Goal: Task Accomplishment & Management: Use online tool/utility

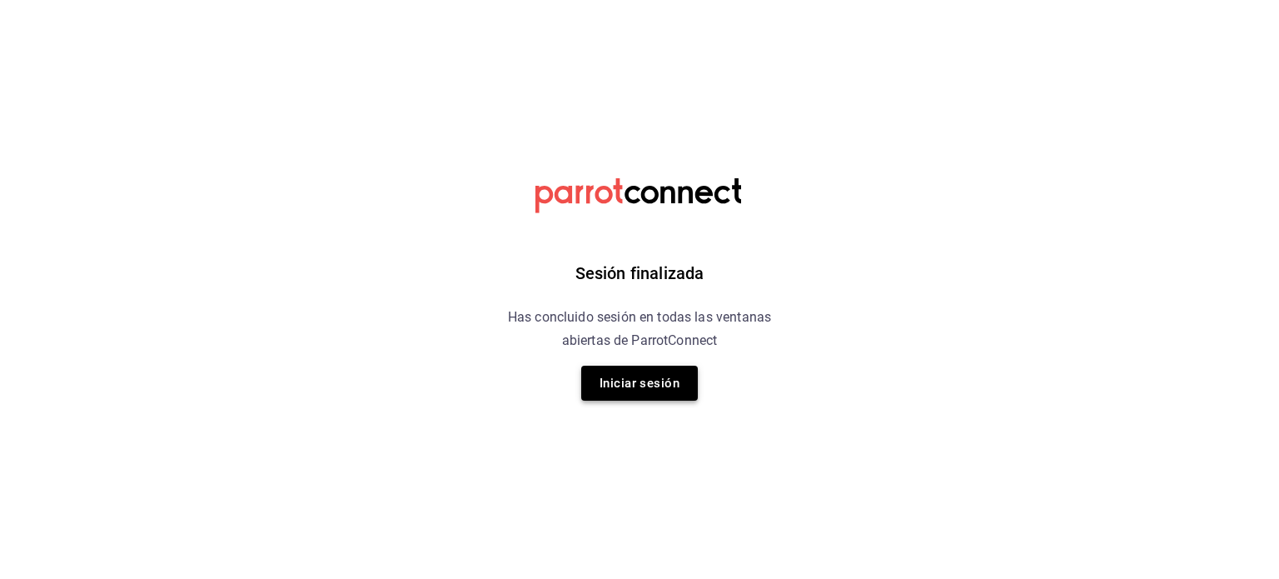
click at [669, 376] on button "Iniciar sesión" at bounding box center [639, 383] width 117 height 35
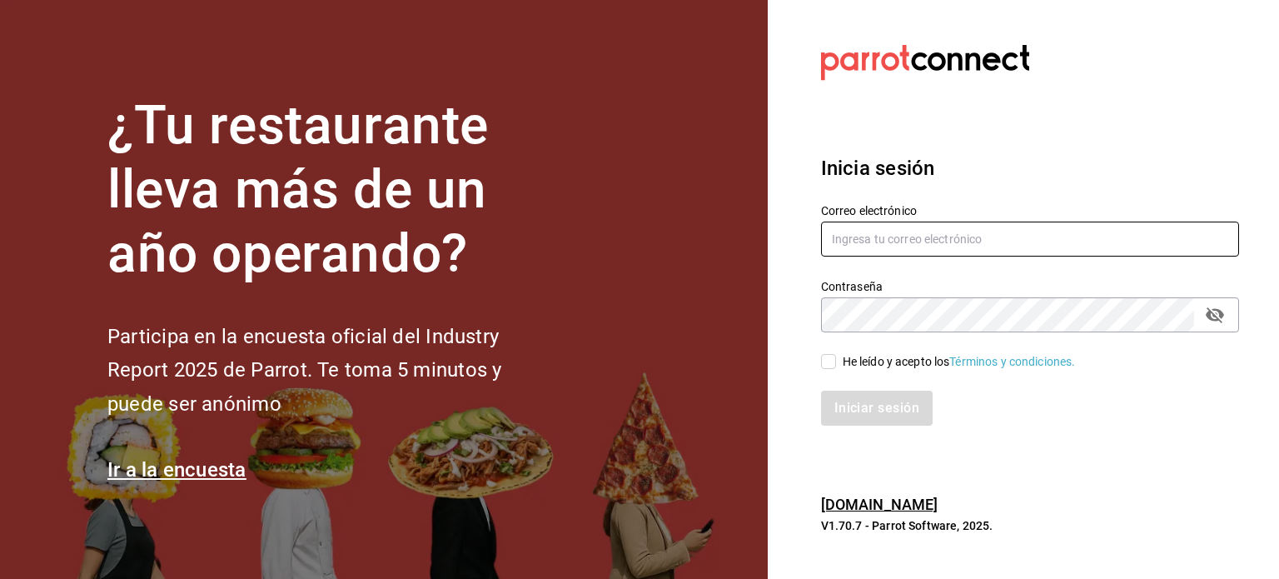
click at [854, 246] on input "text" at bounding box center [1030, 238] width 418 height 35
type input "P"
type input "pavel.ayala@costeno.com"
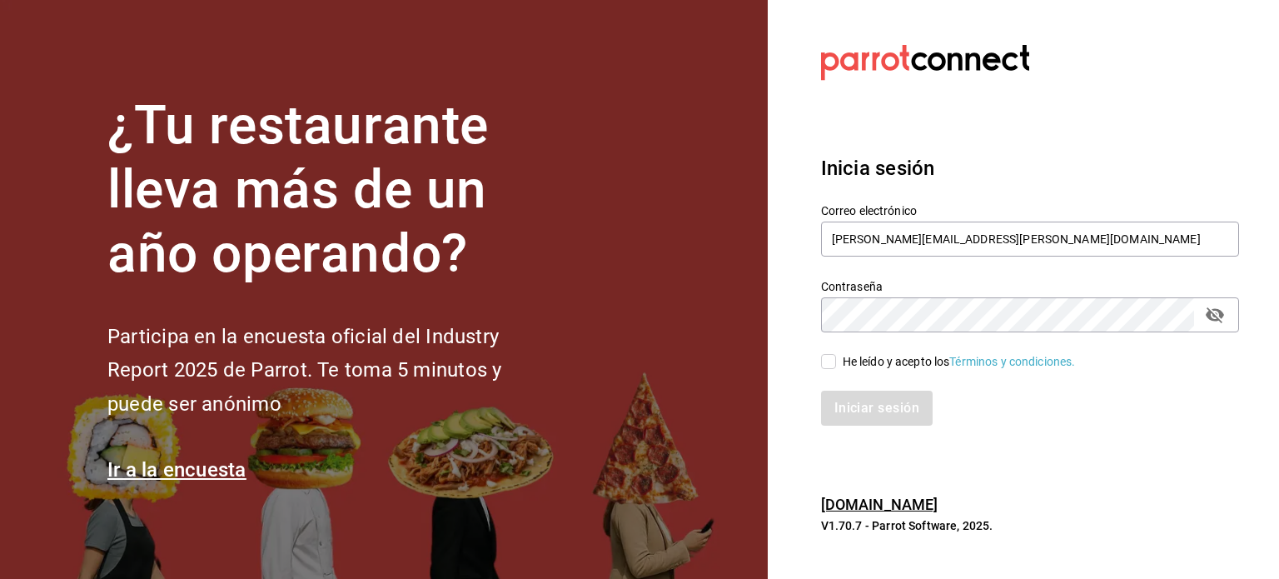
click at [829, 366] on input "He leído y acepto los Términos y condiciones." at bounding box center [828, 361] width 15 height 15
checkbox input "true"
click at [863, 412] on button "Iniciar sesión" at bounding box center [877, 408] width 113 height 35
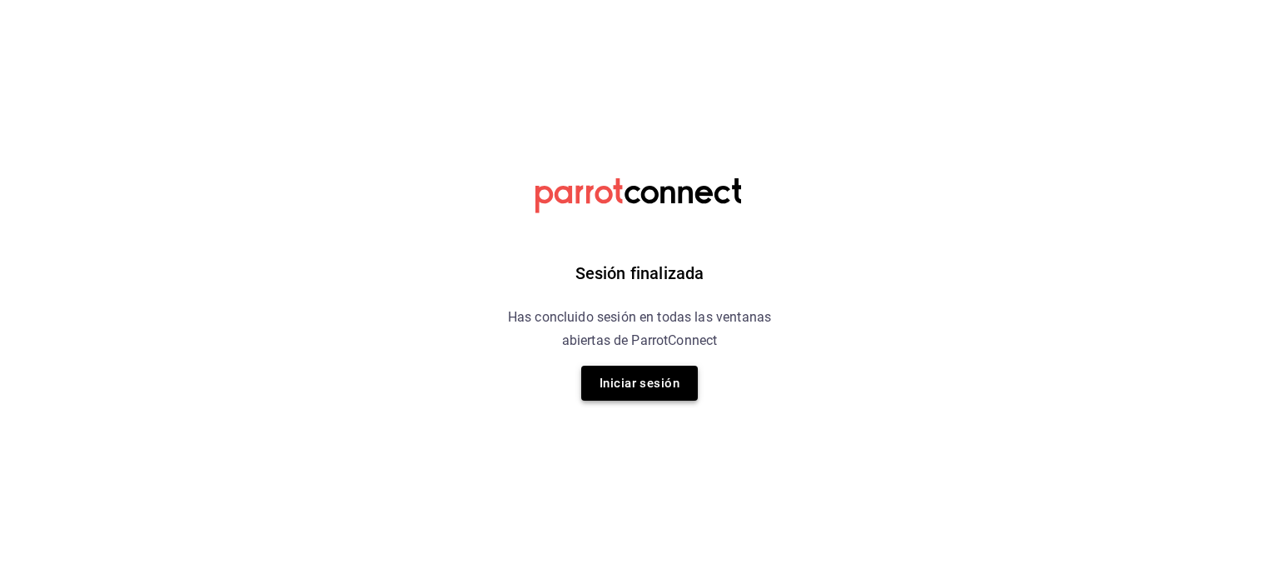
click at [634, 396] on button "Iniciar sesión" at bounding box center [639, 383] width 117 height 35
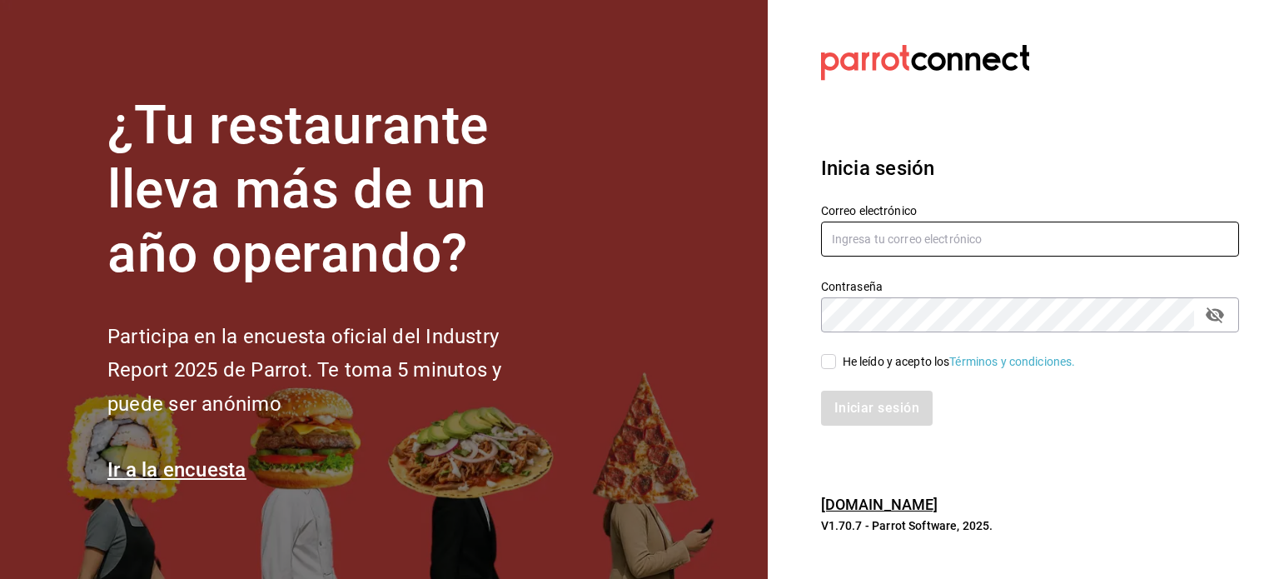
click at [967, 250] on input "text" at bounding box center [1030, 238] width 418 height 35
type input "pavel.ayala@costeno.com"
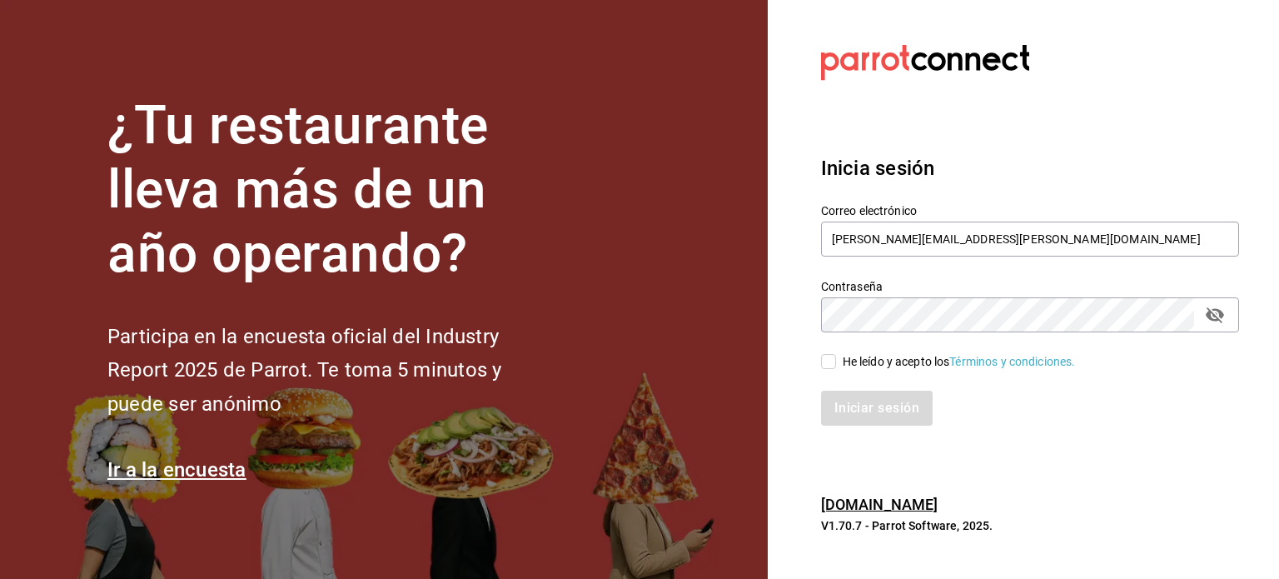
click at [829, 365] on input "He leído y acepto los Términos y condiciones." at bounding box center [828, 361] width 15 height 15
checkbox input "true"
click at [853, 400] on button "Iniciar sesión" at bounding box center [877, 408] width 113 height 35
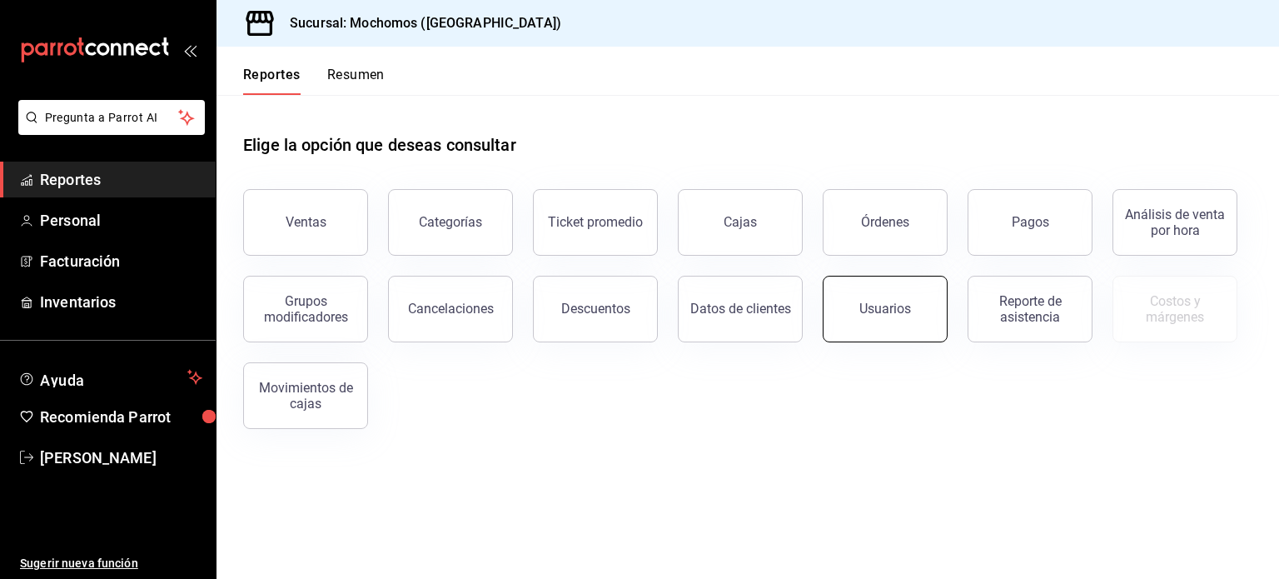
click at [903, 332] on button "Usuarios" at bounding box center [885, 309] width 125 height 67
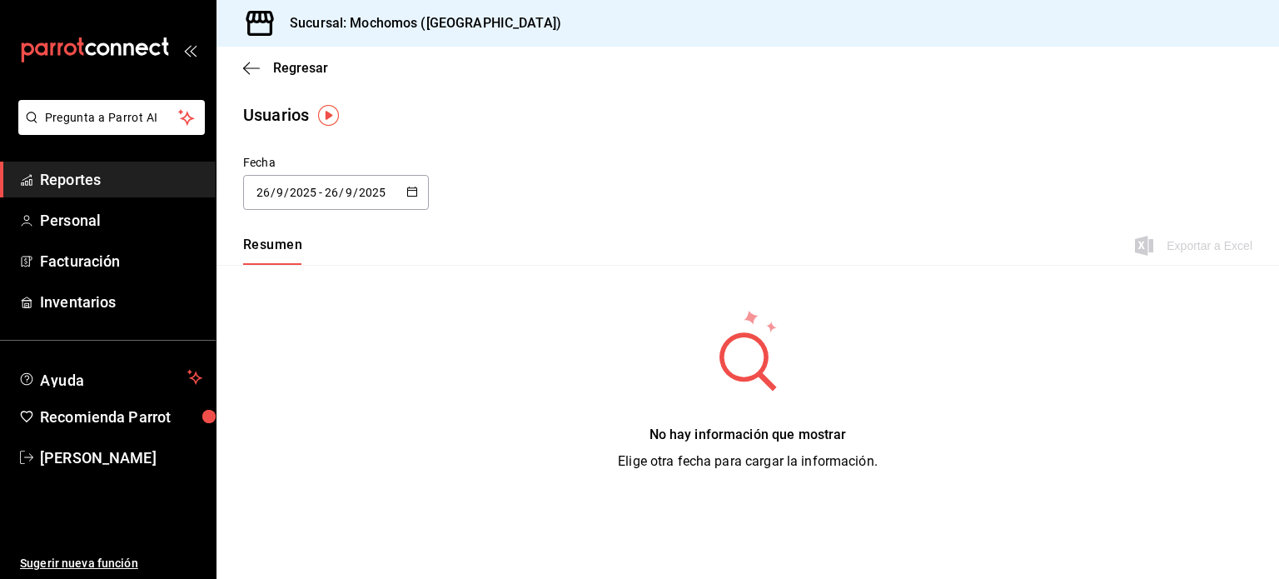
click at [411, 187] on \(Stroke\) "button" at bounding box center [412, 191] width 10 height 9
click at [331, 433] on li "Rango de fechas" at bounding box center [321, 432] width 157 height 37
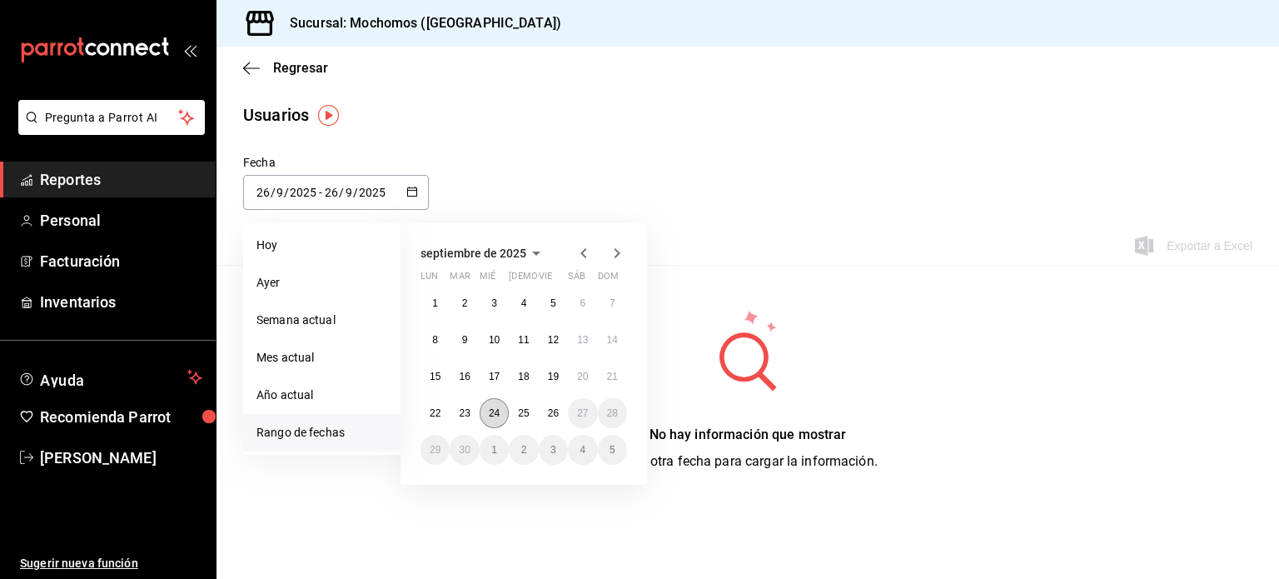
click at [495, 415] on abbr "24" at bounding box center [494, 413] width 11 height 12
click at [520, 414] on abbr "25" at bounding box center [523, 413] width 11 height 12
type input "[DATE]"
type input "24"
type input "[DATE]"
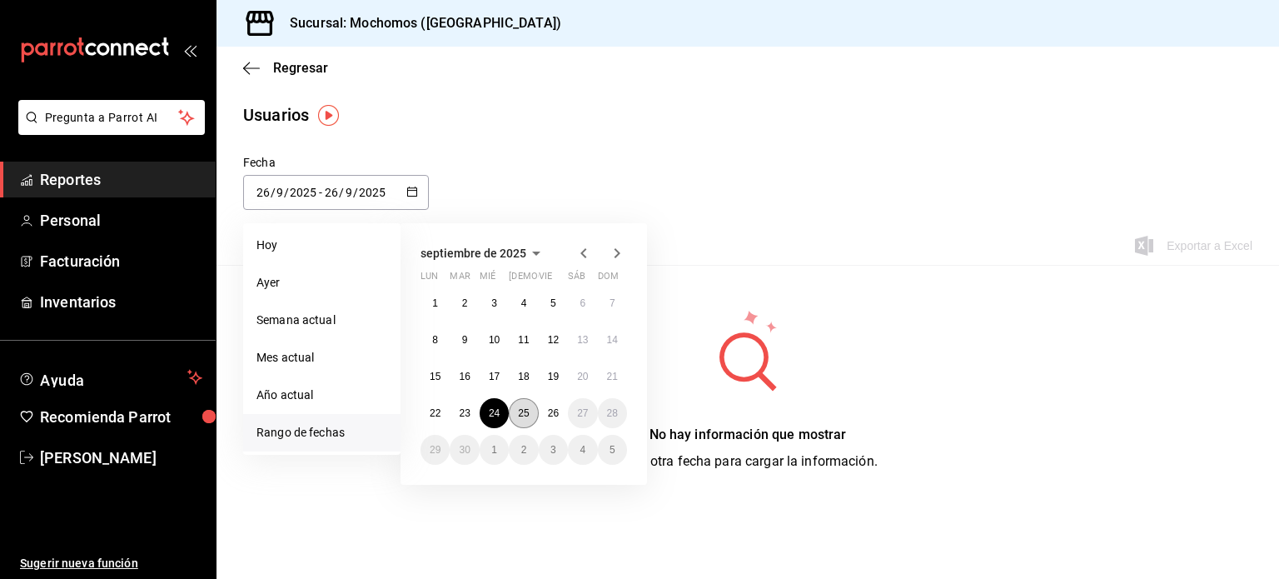
type input "25"
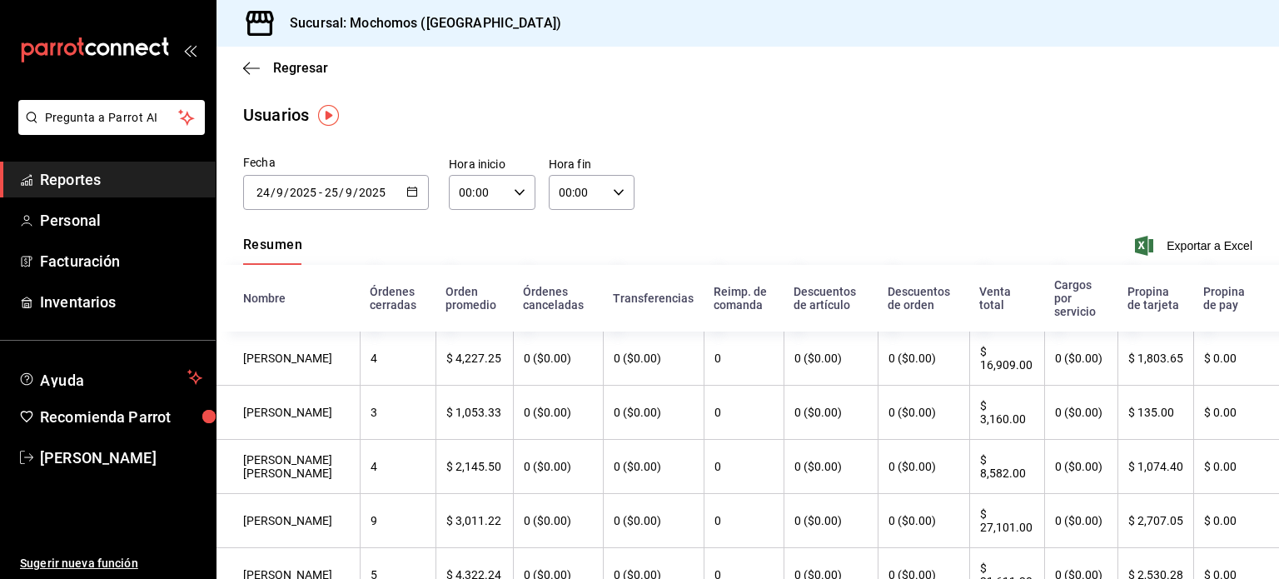
click at [515, 202] on div "00:00 Hora inicio" at bounding box center [492, 192] width 87 height 35
click at [473, 266] on button "01" at bounding box center [468, 274] width 36 height 33
type input "01:00"
click at [469, 301] on span "05" at bounding box center [471, 301] width 16 height 13
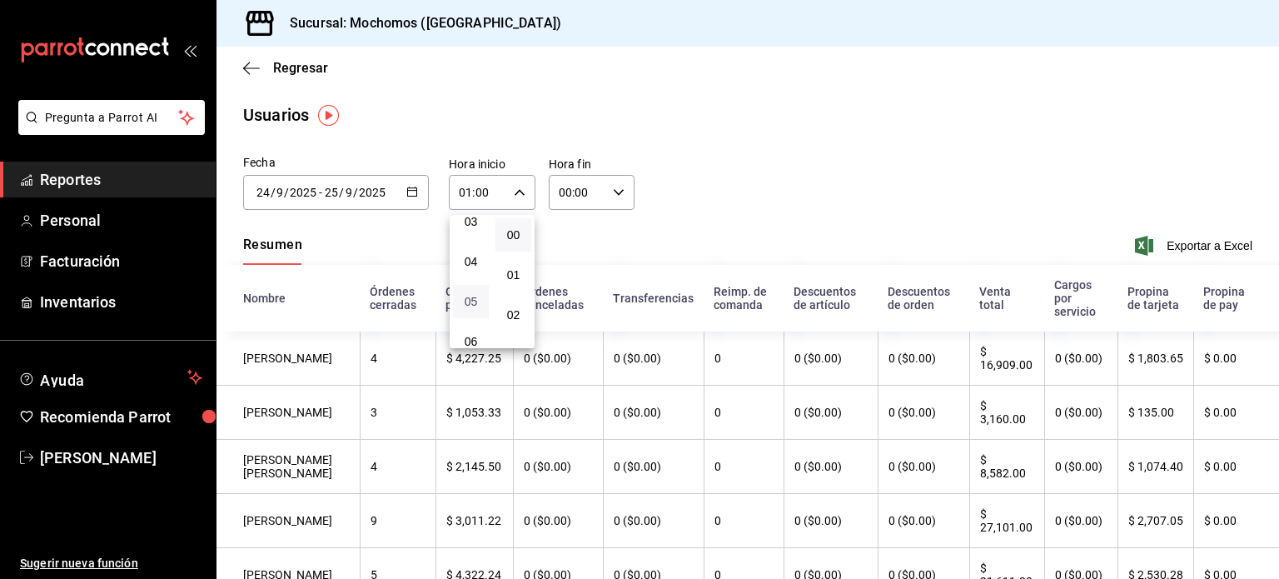
type input "05:00"
click at [616, 192] on div at bounding box center [639, 289] width 1279 height 579
click at [616, 192] on \(Stroke\) "button" at bounding box center [619, 192] width 10 height 6
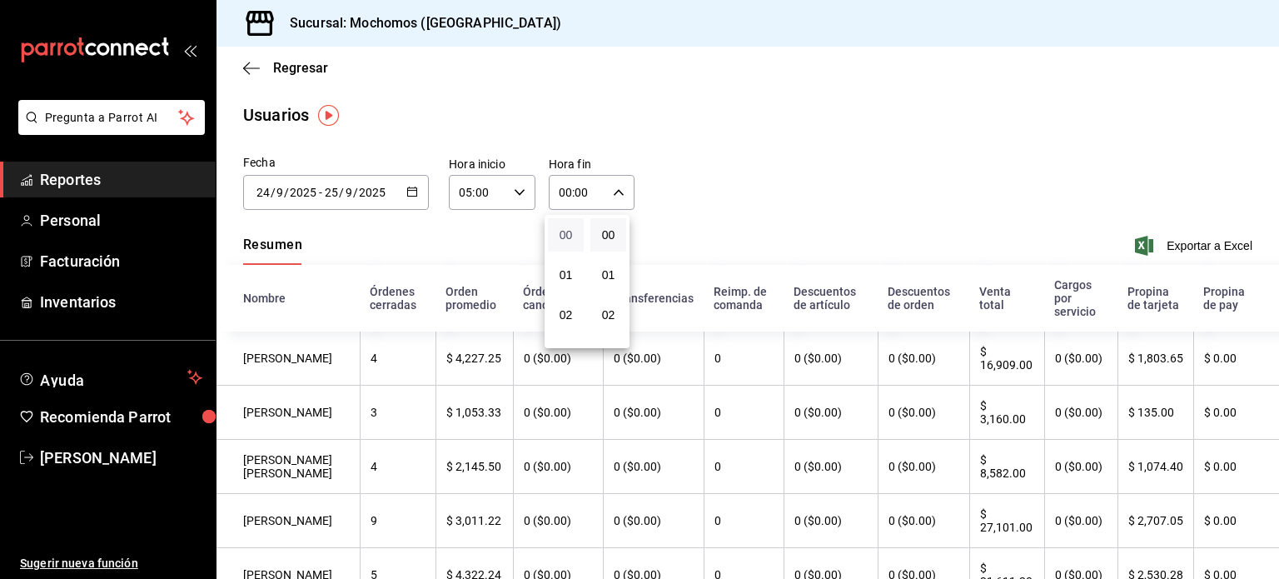
click at [561, 236] on span "00" at bounding box center [566, 234] width 16 height 13
click at [568, 336] on span "05" at bounding box center [571, 334] width 16 height 13
type input "05:00"
click at [963, 174] on div at bounding box center [639, 289] width 1279 height 579
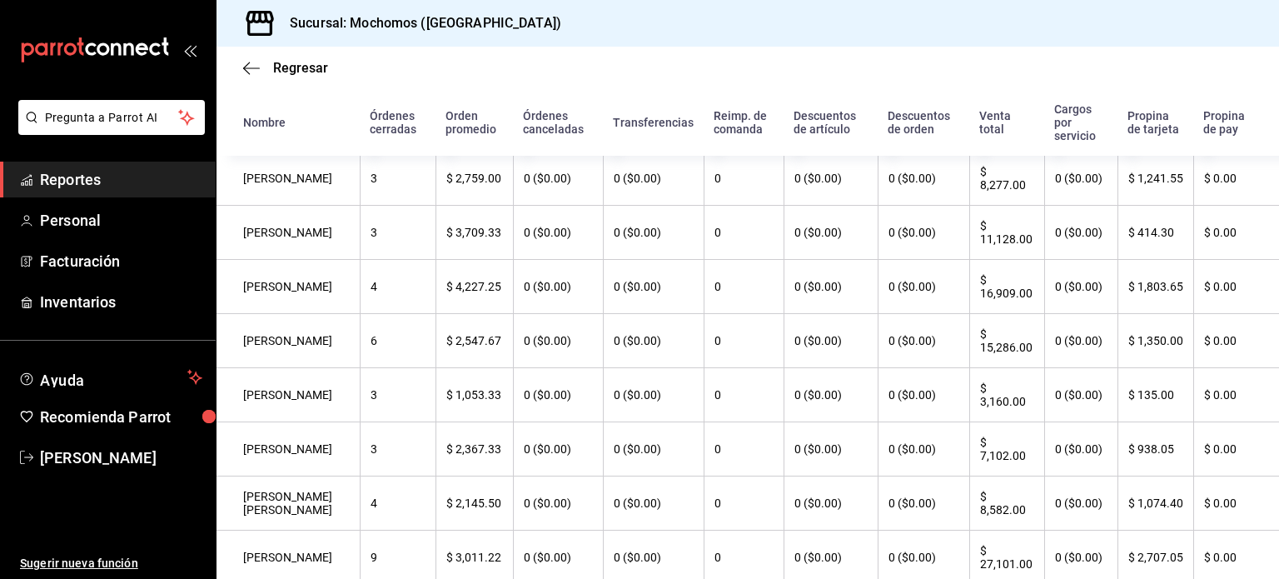
scroll to position [200, 0]
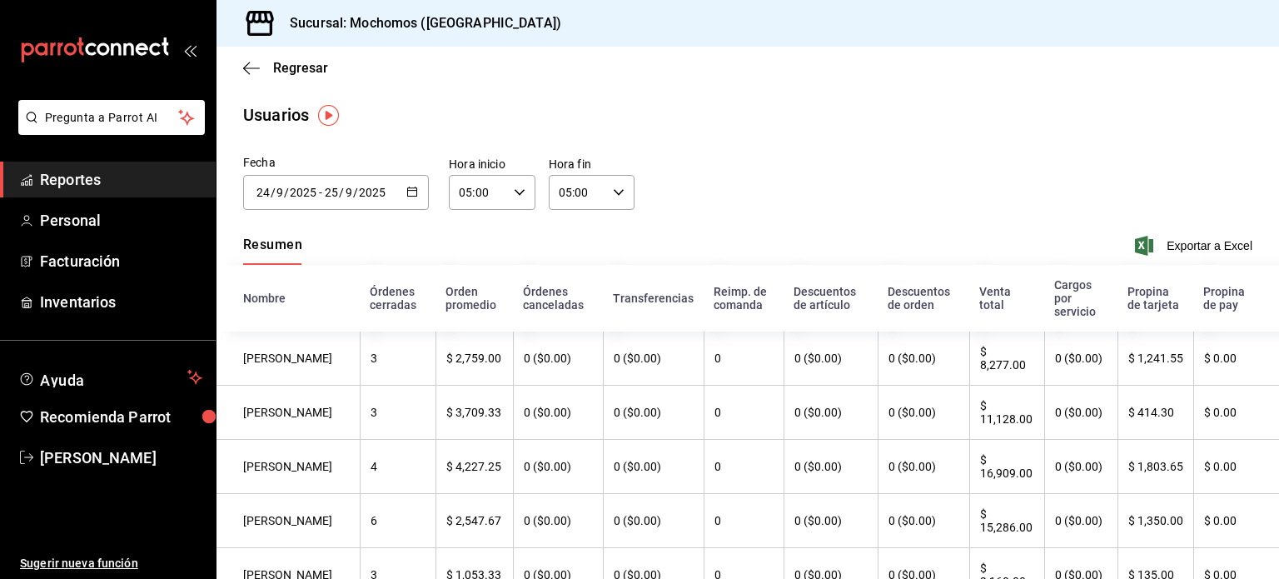
click at [410, 192] on icon "button" at bounding box center [412, 192] width 12 height 12
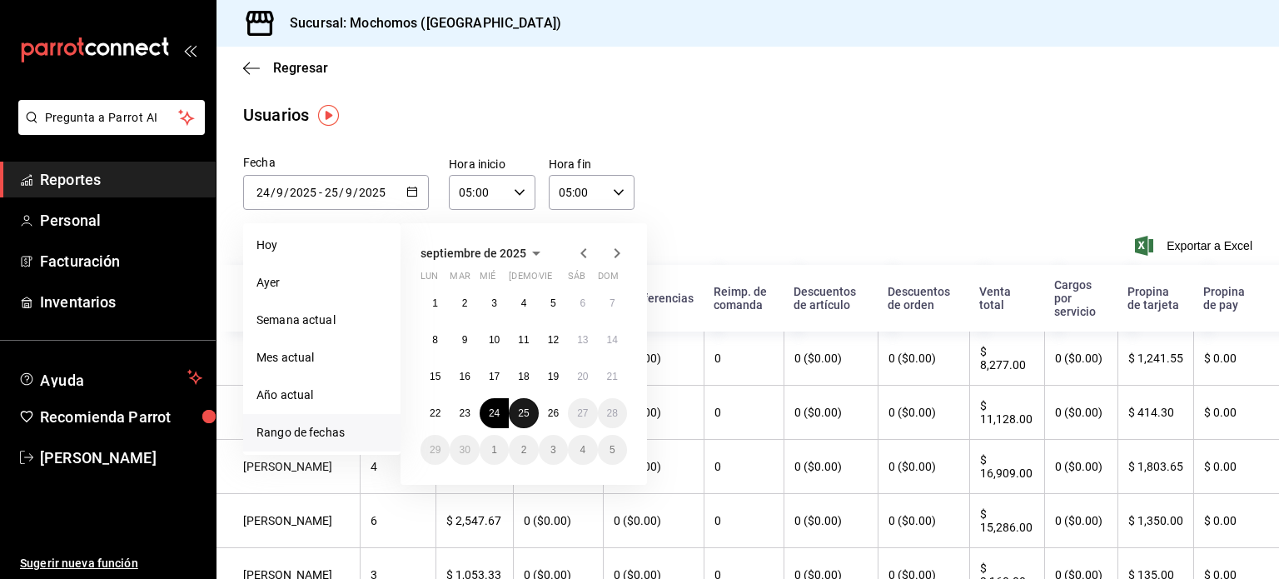
click at [524, 413] on abbr "25" at bounding box center [523, 413] width 11 height 12
click at [545, 417] on button "26" at bounding box center [553, 413] width 29 height 30
type input "[DATE]"
type input "25"
type input "[DATE]"
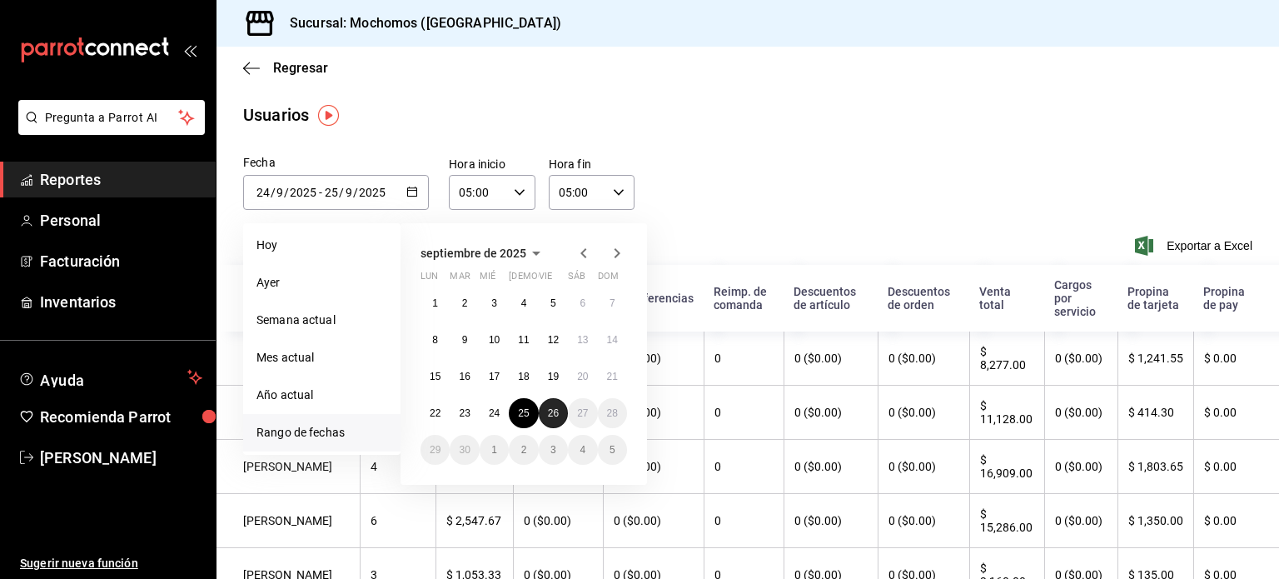
type input "26"
